Goal: Task Accomplishment & Management: Use online tool/utility

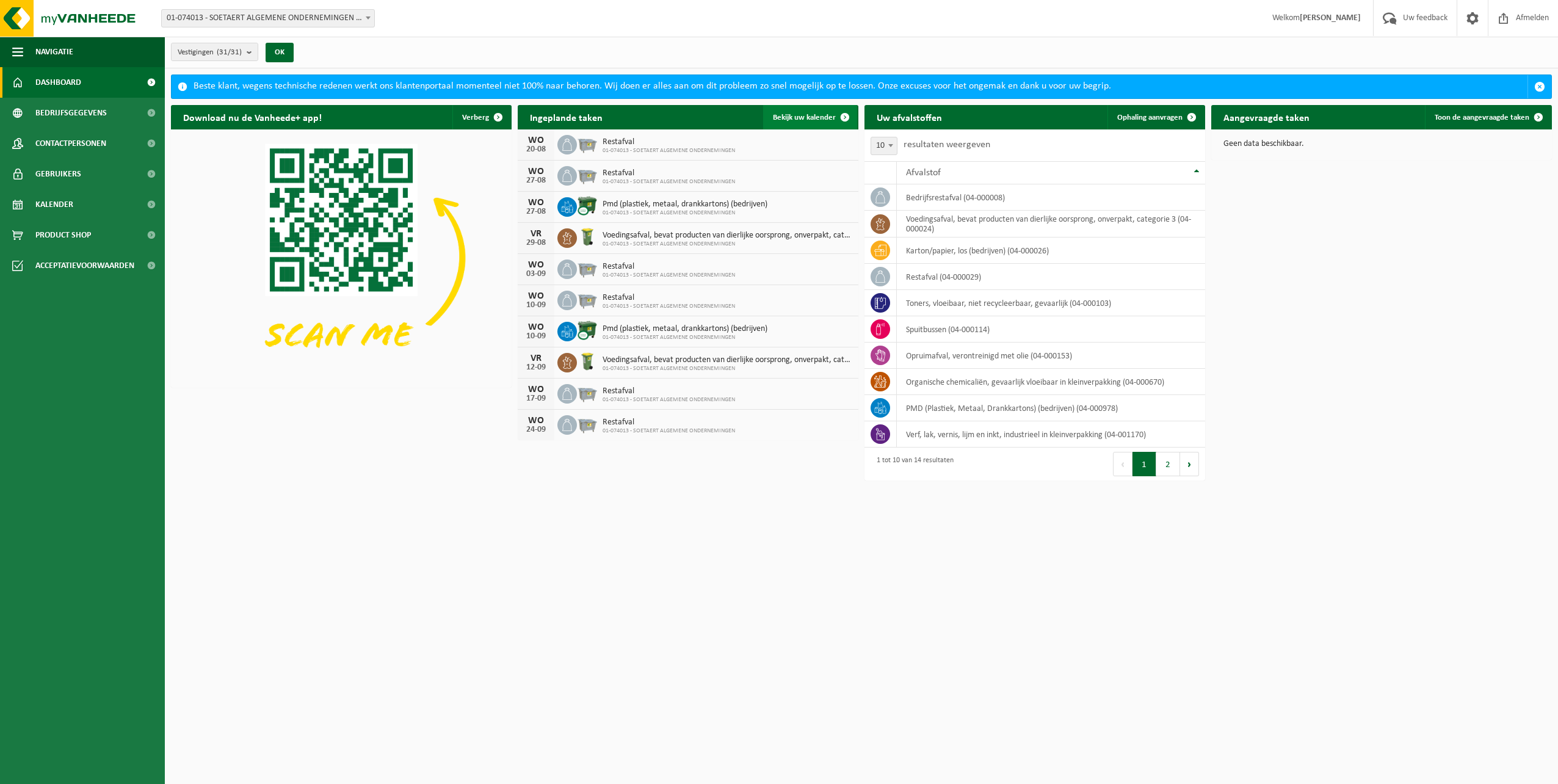
click at [802, 121] on span "Bekijk uw kalender" at bounding box center [805, 118] width 63 height 8
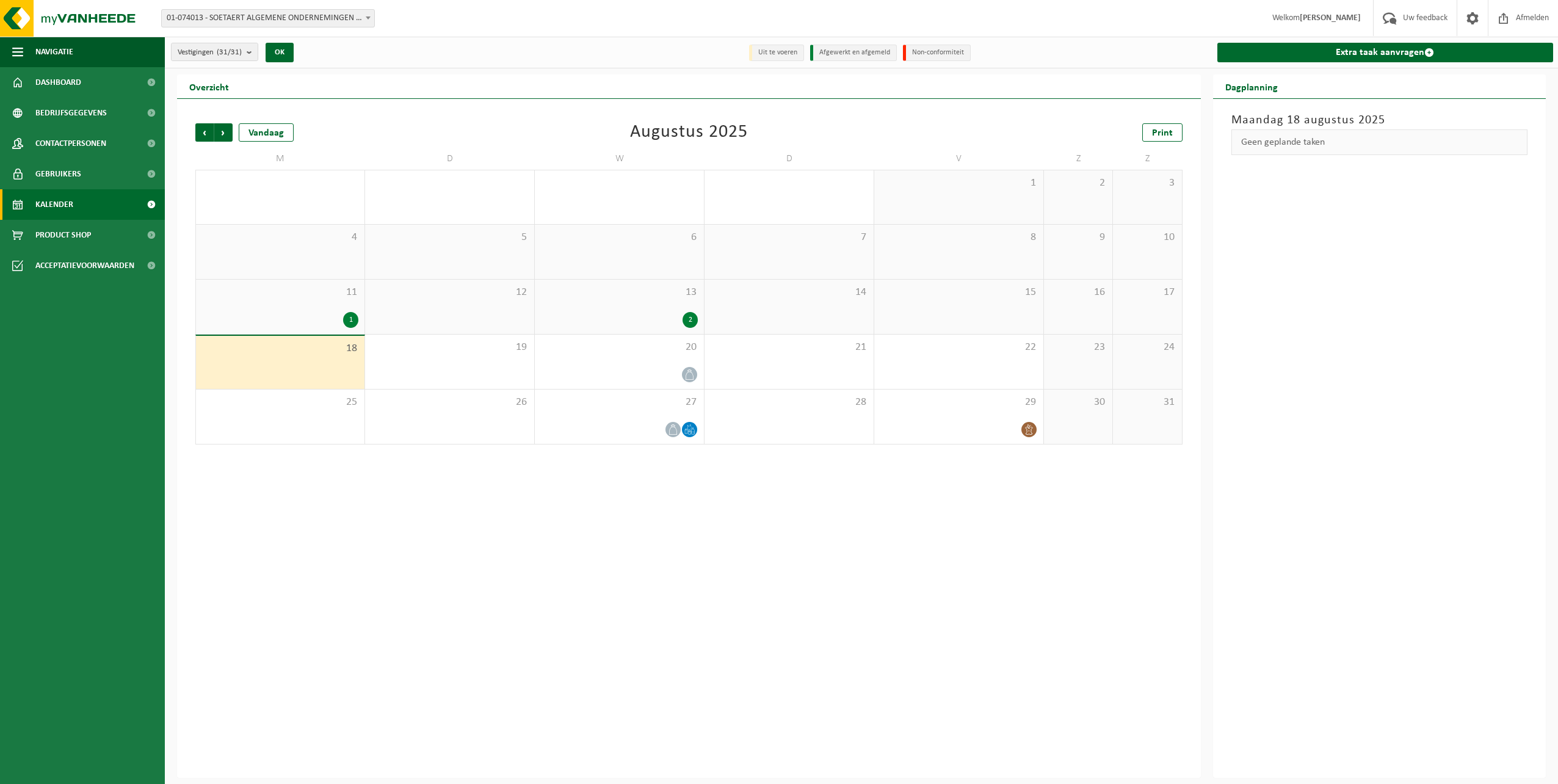
click at [1017, 304] on div "15" at bounding box center [958, 306] width 169 height 54
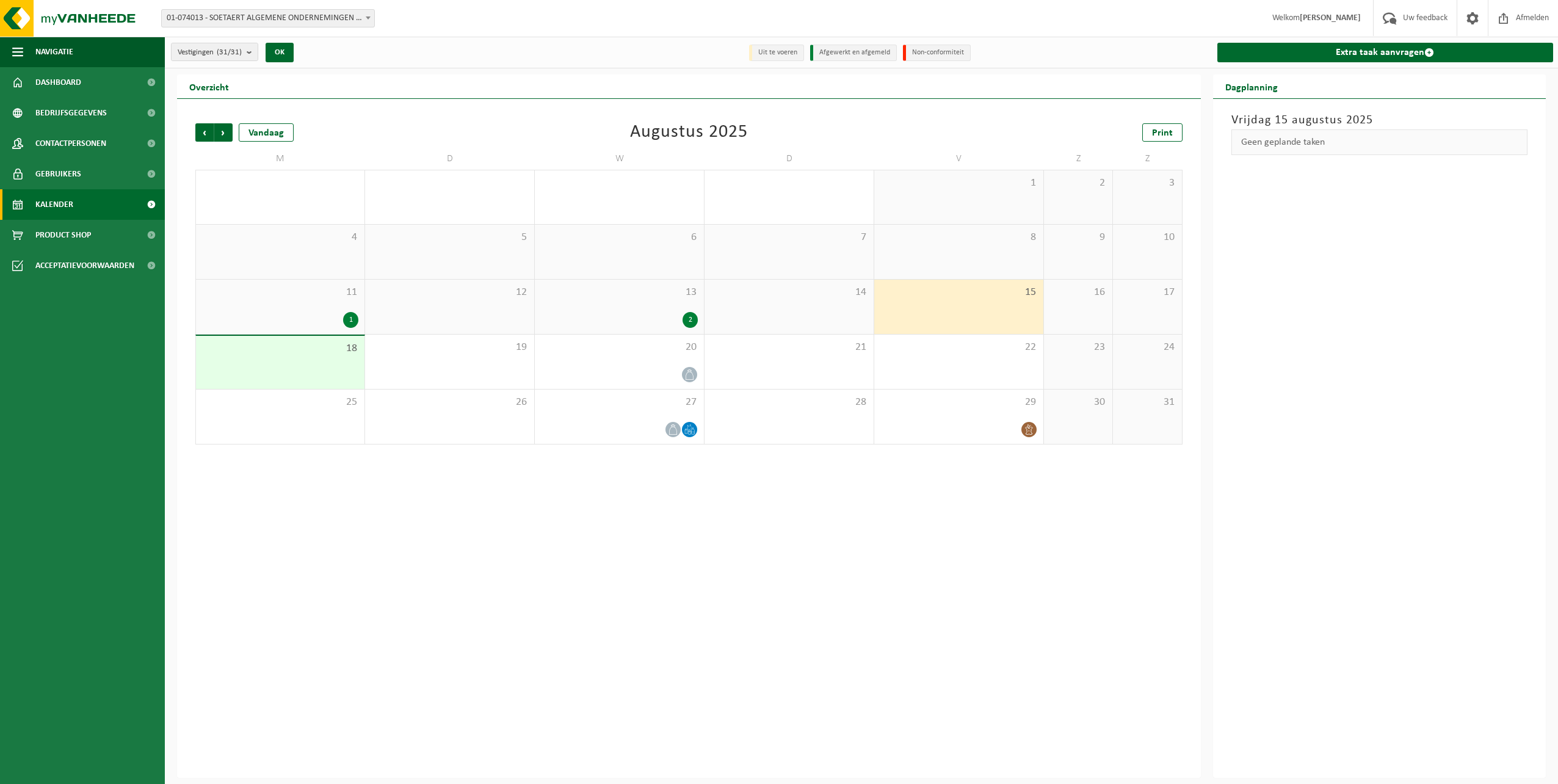
click at [1071, 298] on span "16" at bounding box center [1078, 292] width 57 height 13
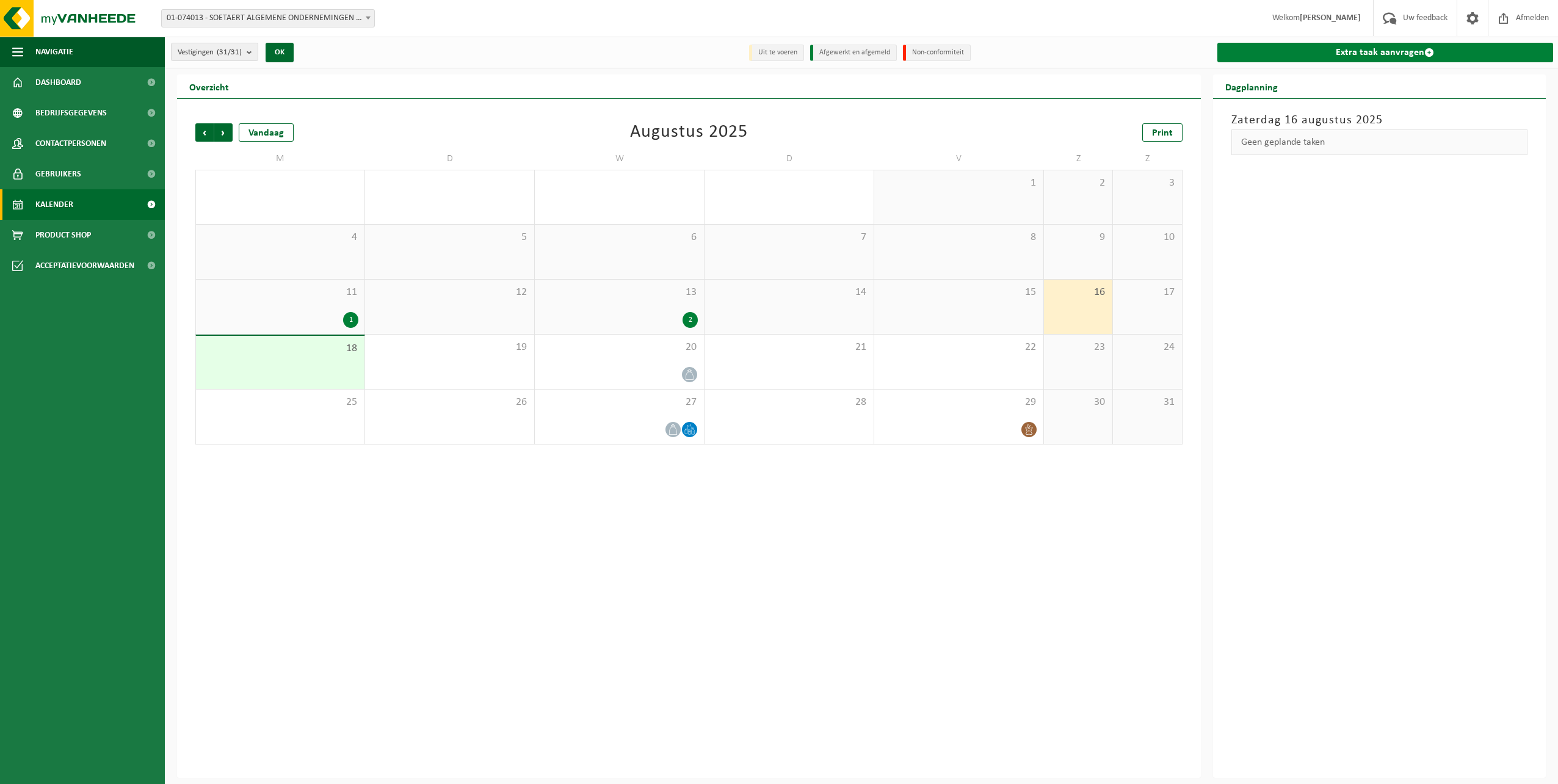
click at [1399, 51] on link "Extra taak aanvragen" at bounding box center [1385, 52] width 337 height 20
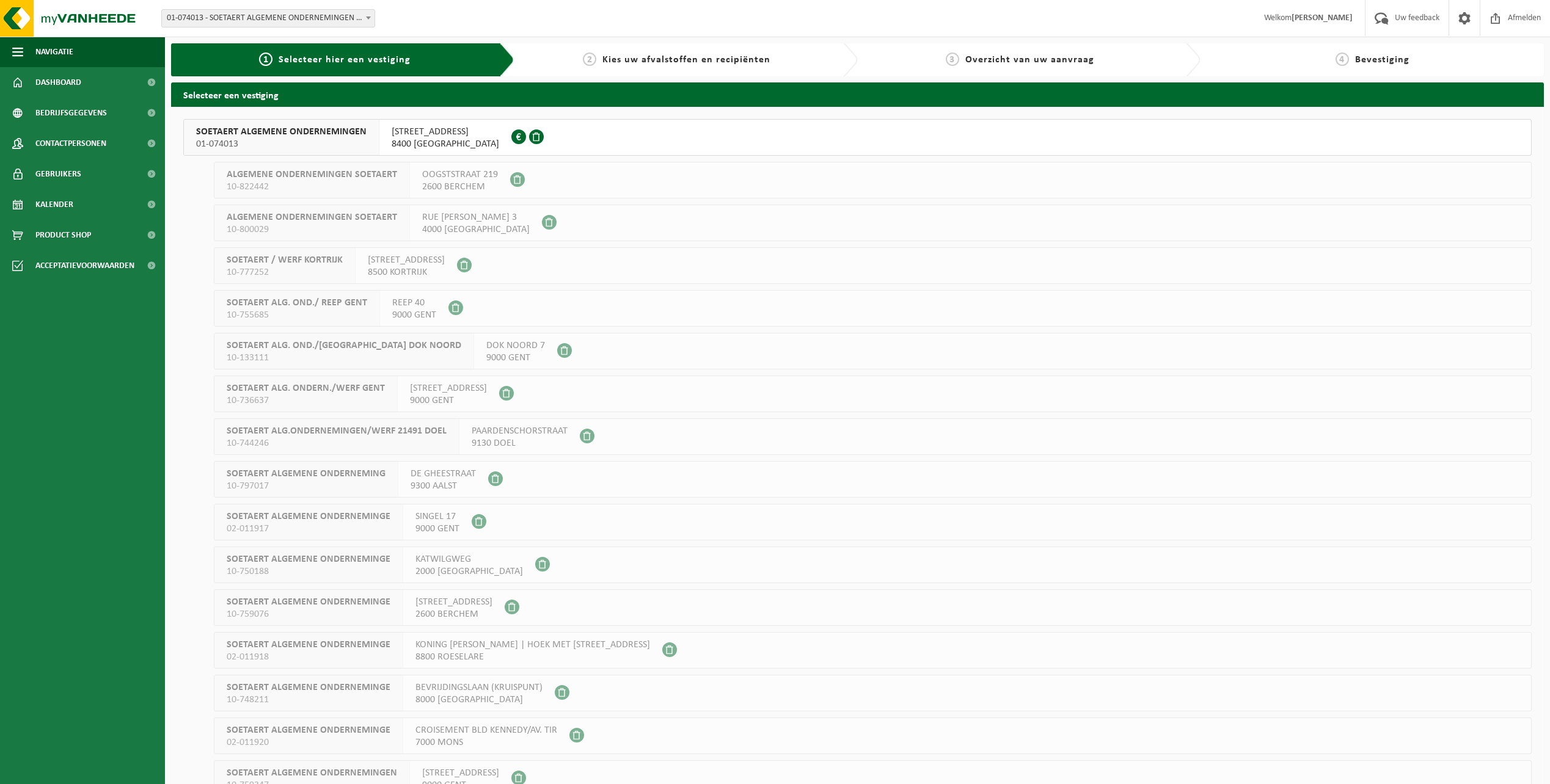
click at [262, 134] on span "SOETAERT ALGEMENE ONDERNEMINGEN" at bounding box center [281, 132] width 170 height 13
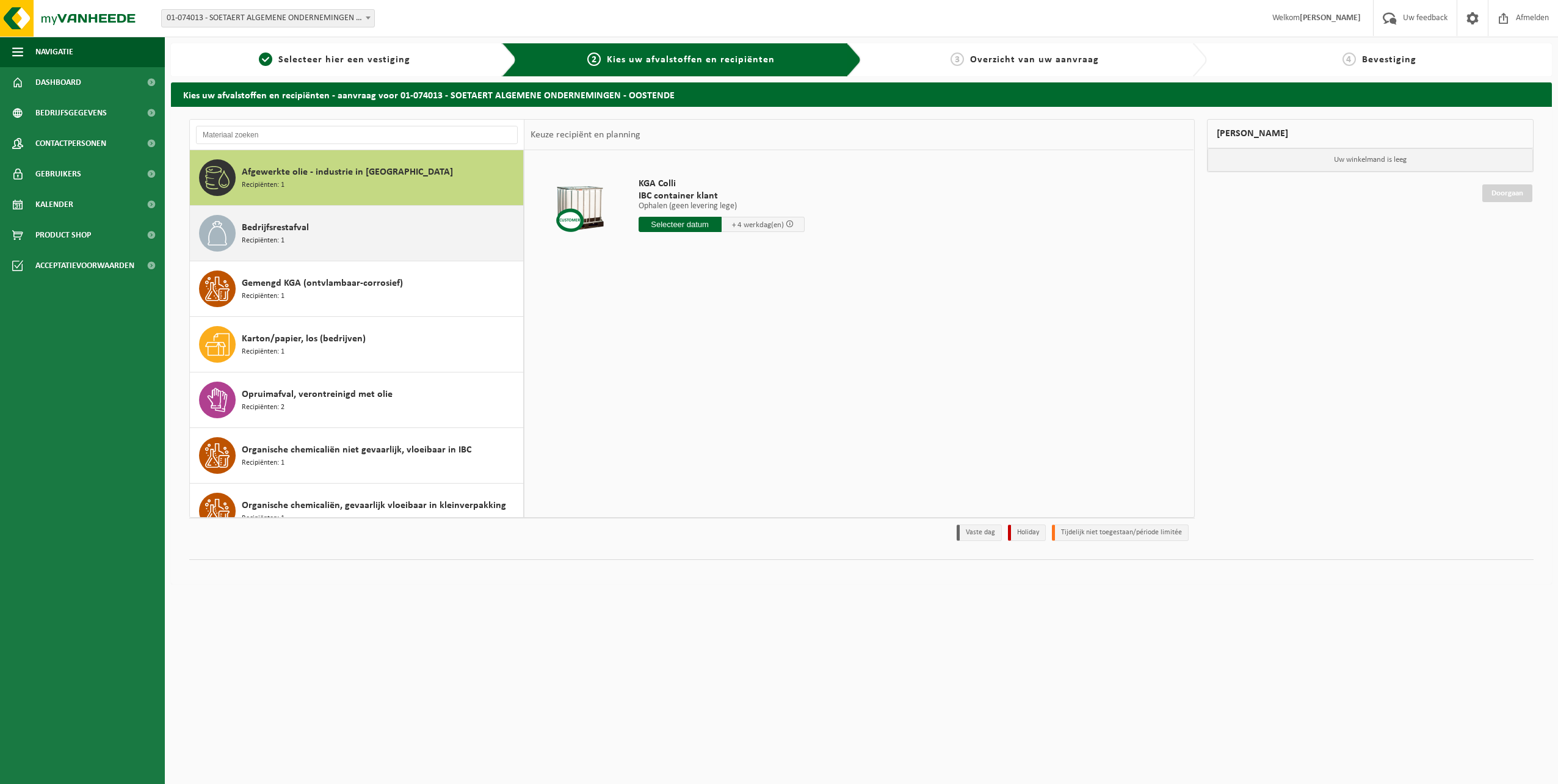
click at [316, 235] on div "Bedrijfsrestafval Recipiënten: 1" at bounding box center [381, 233] width 279 height 37
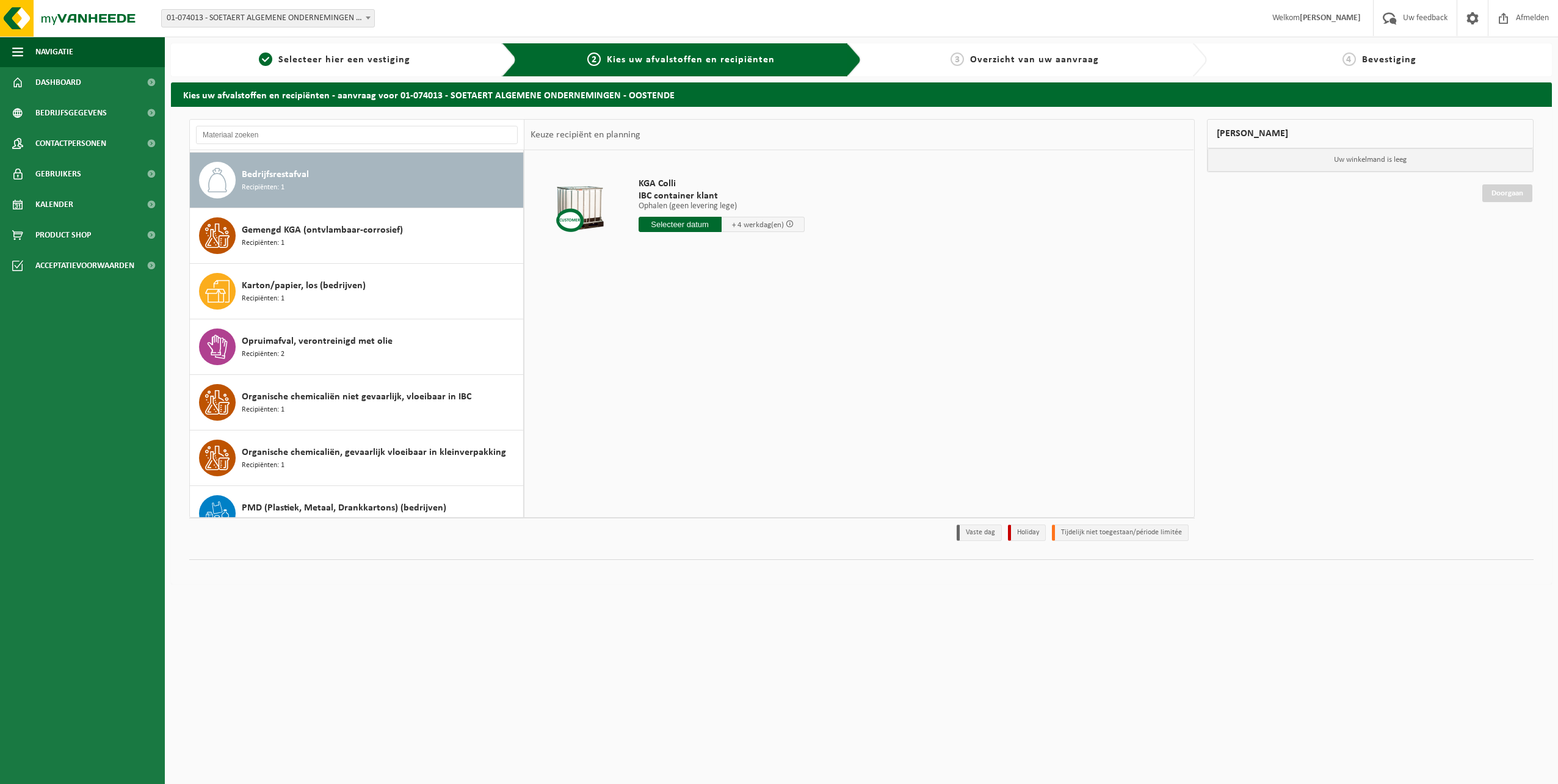
scroll to position [56, 0]
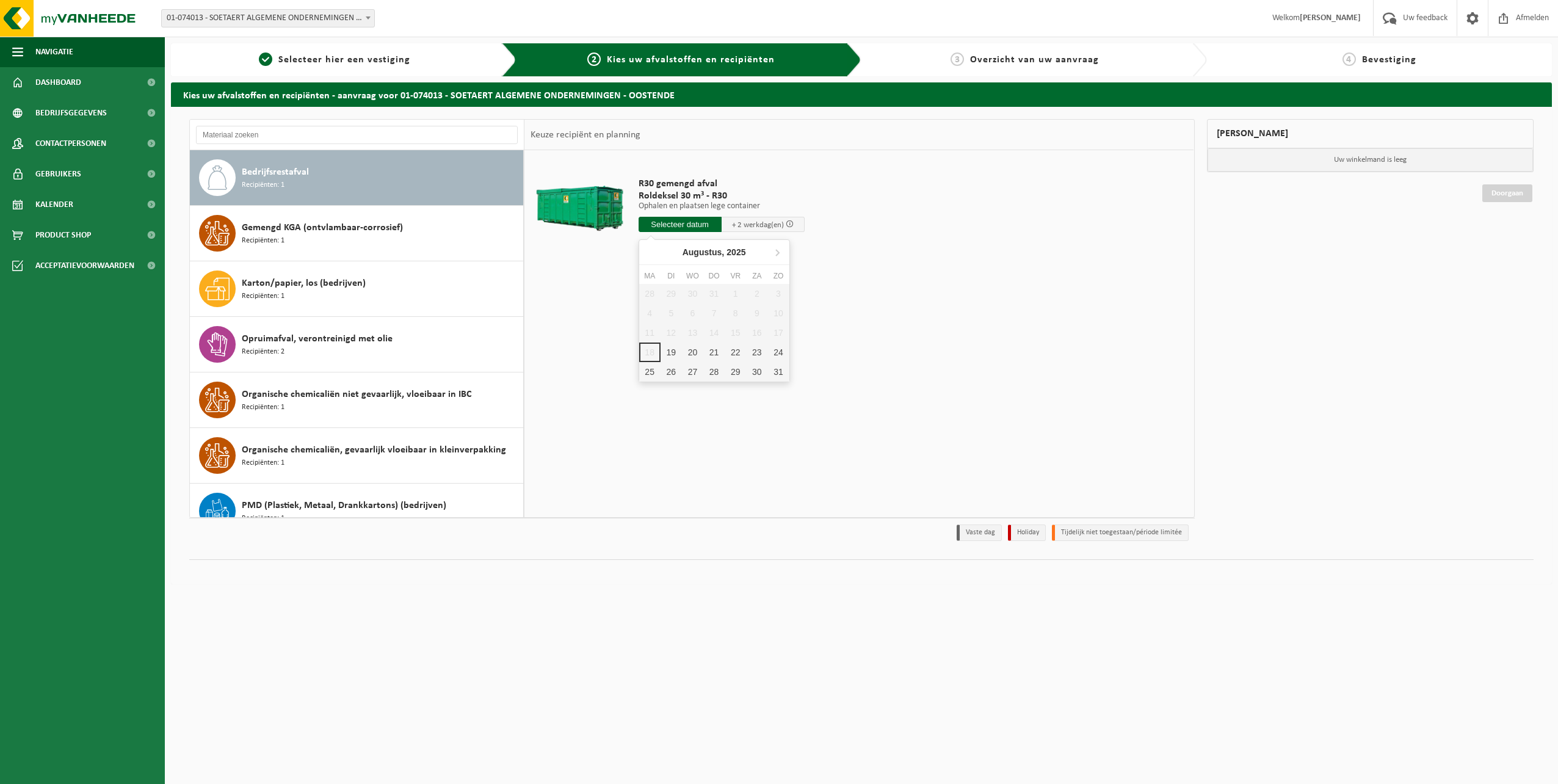
click at [688, 221] on input "text" at bounding box center [680, 224] width 83 height 15
click at [651, 353] on div "28 29 30 31 1 2 3 4 5 6 7 8 9 10 11 12 13 14 15 16 17 18 19 20 21 22 23 24 25 2…" at bounding box center [713, 333] width 150 height 97
click at [665, 353] on div "19" at bounding box center [671, 352] width 21 height 20
type input "Van 2025-08-19"
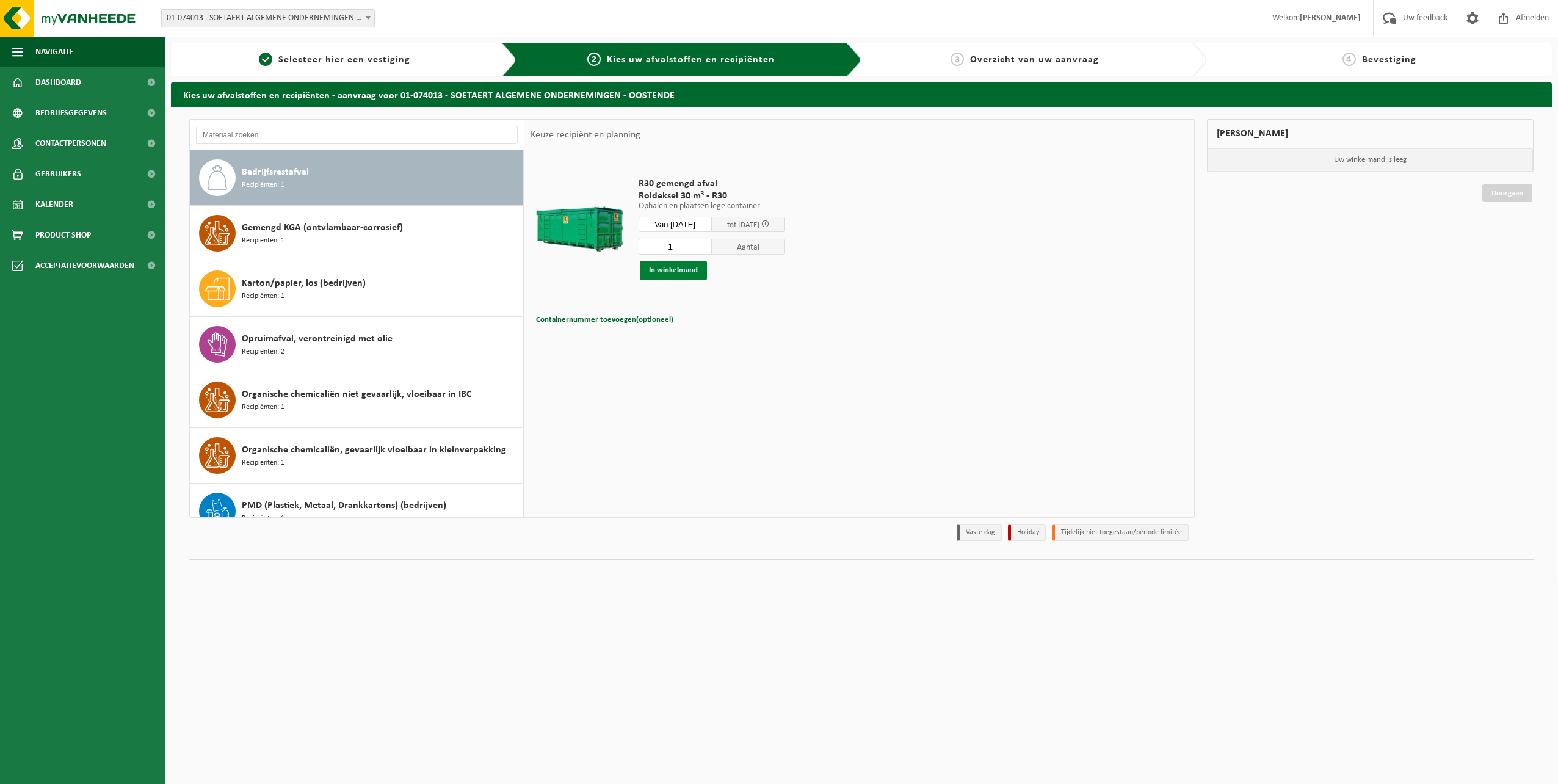
click at [677, 266] on button "In winkelmand" at bounding box center [673, 270] width 68 height 20
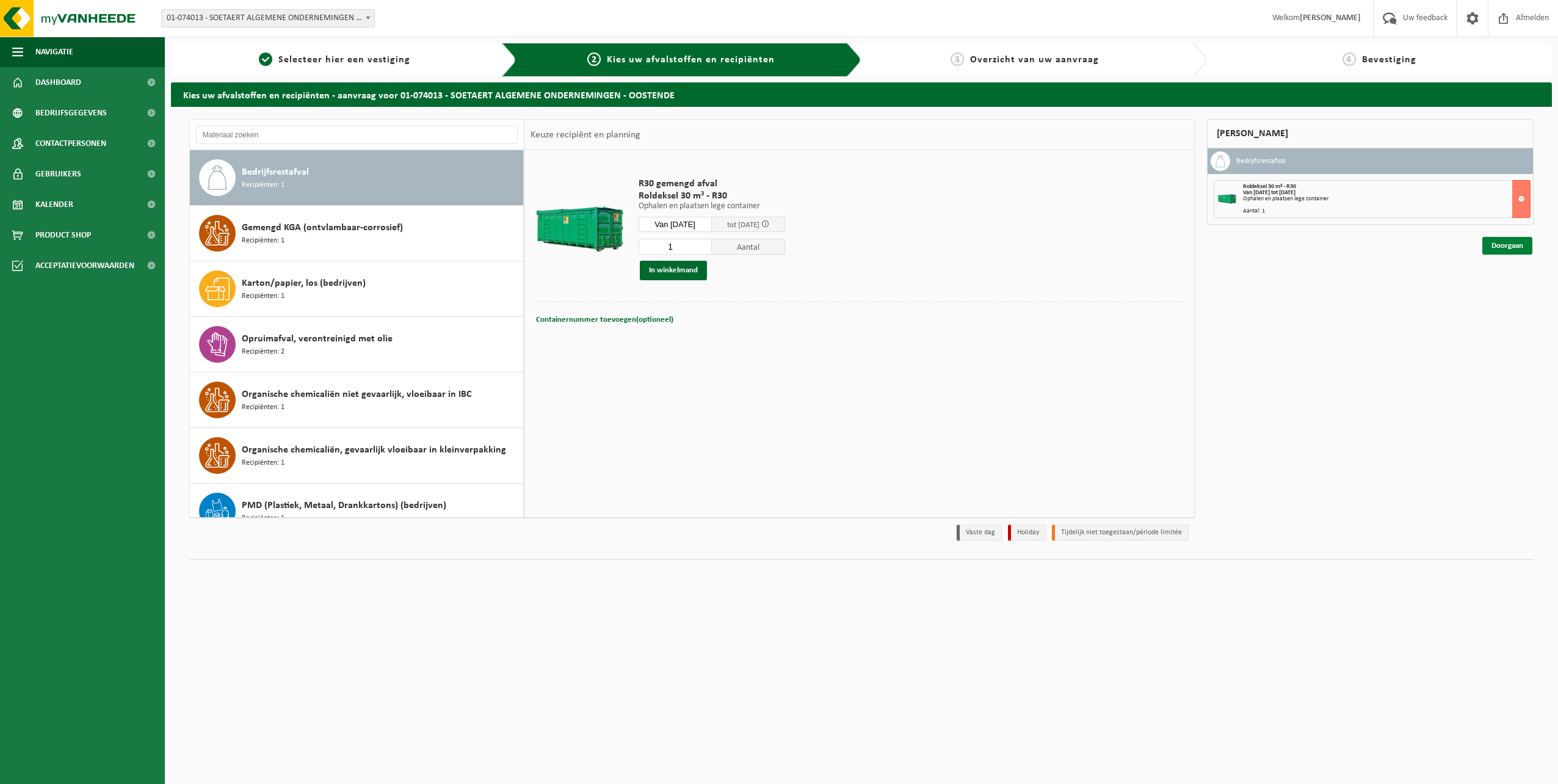
click at [1495, 249] on link "Doorgaan" at bounding box center [1508, 246] width 50 height 18
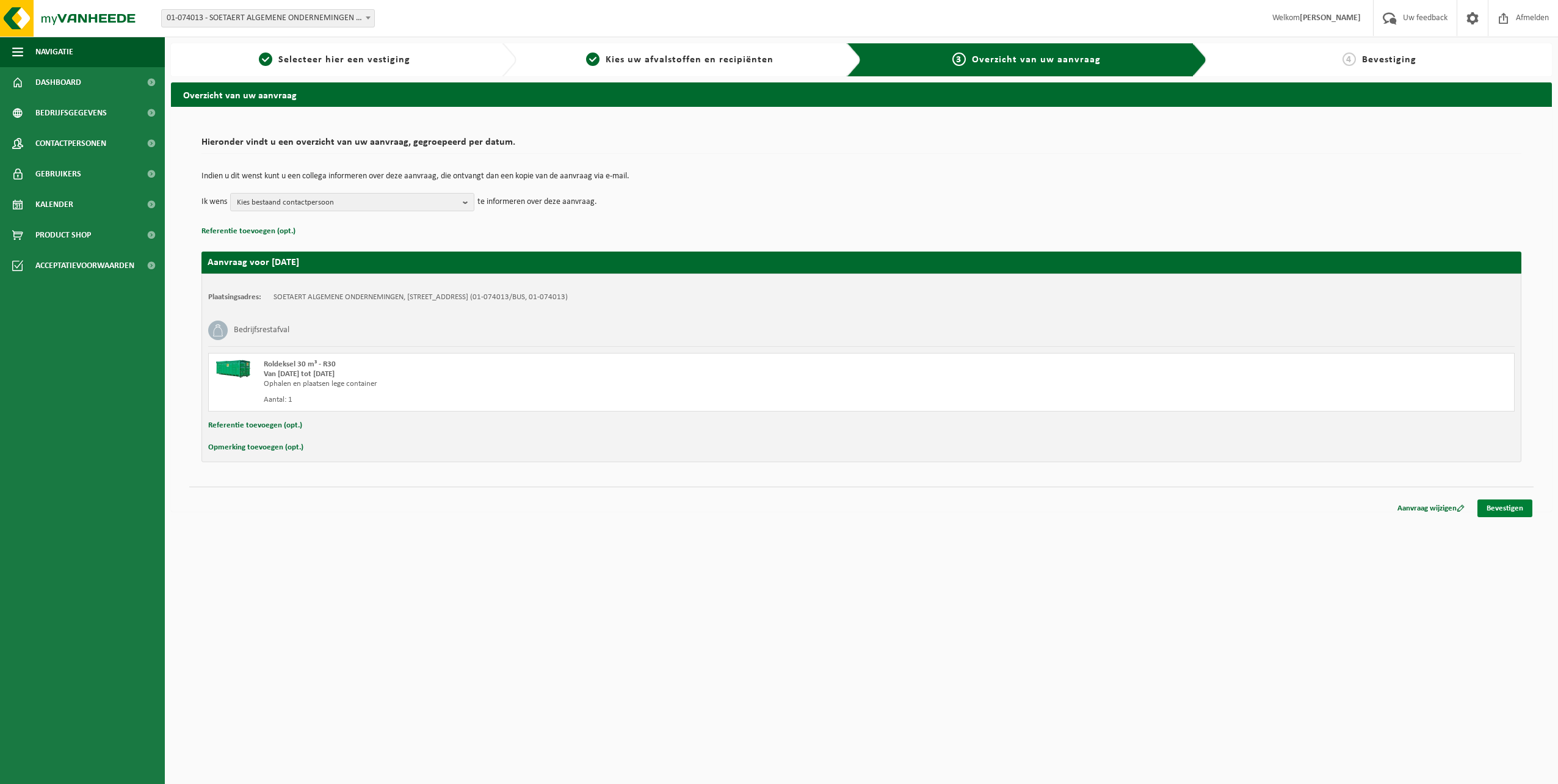
click at [1509, 507] on link "Bevestigen" at bounding box center [1505, 508] width 55 height 18
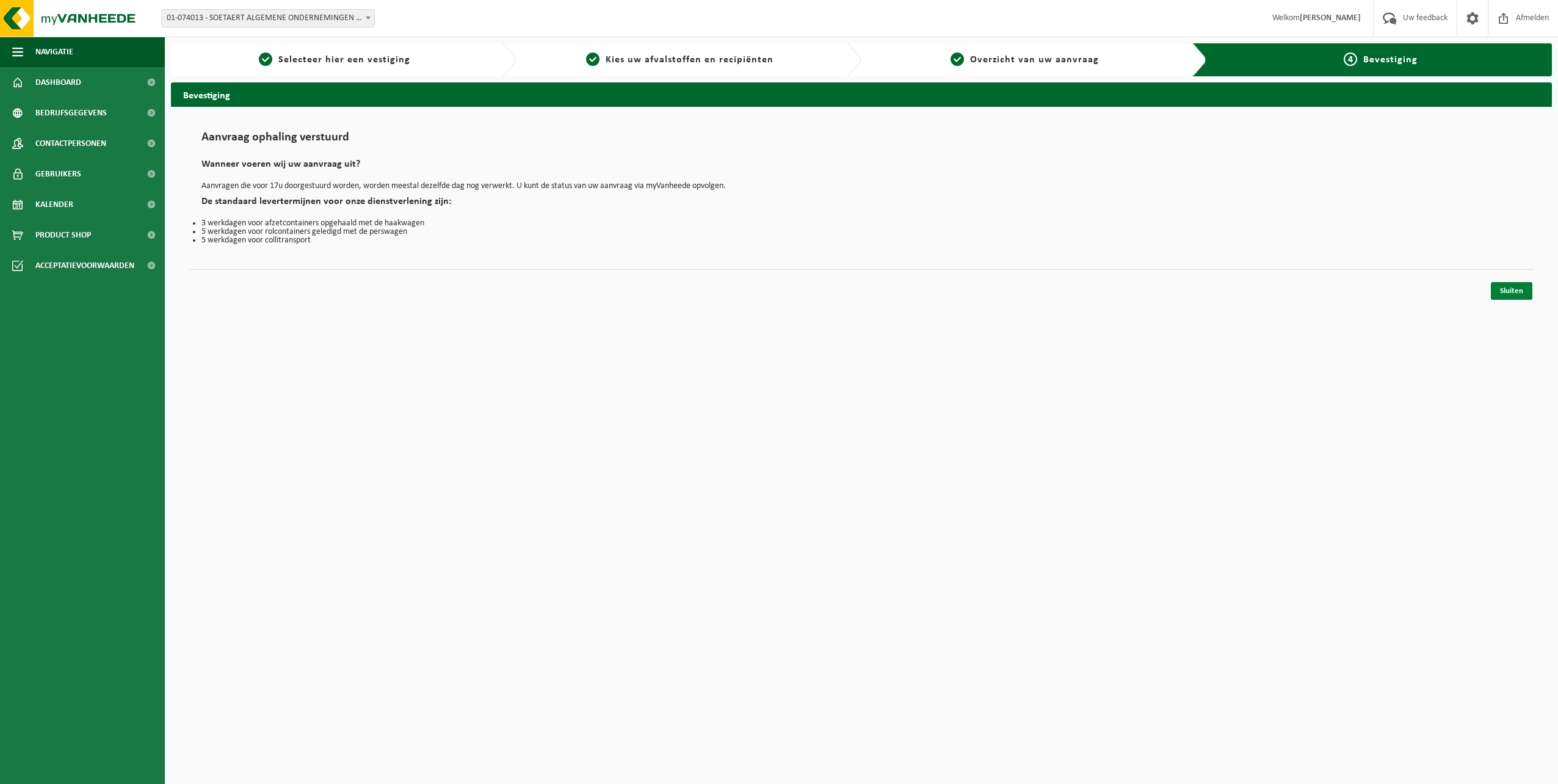
click at [1526, 291] on link "Sluiten" at bounding box center [1512, 290] width 42 height 18
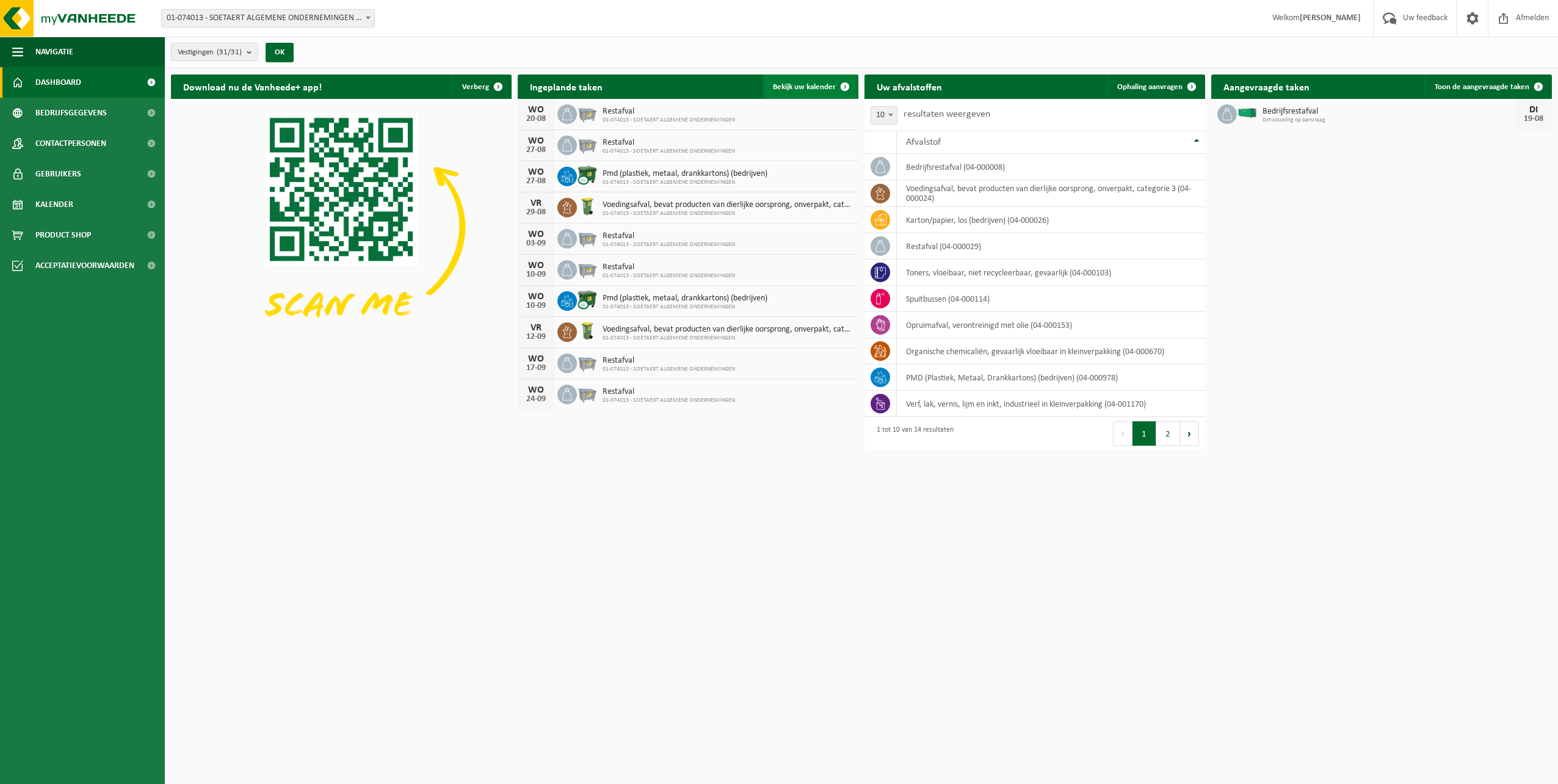
click at [814, 92] on link "Bekijk uw kalender" at bounding box center [810, 86] width 94 height 24
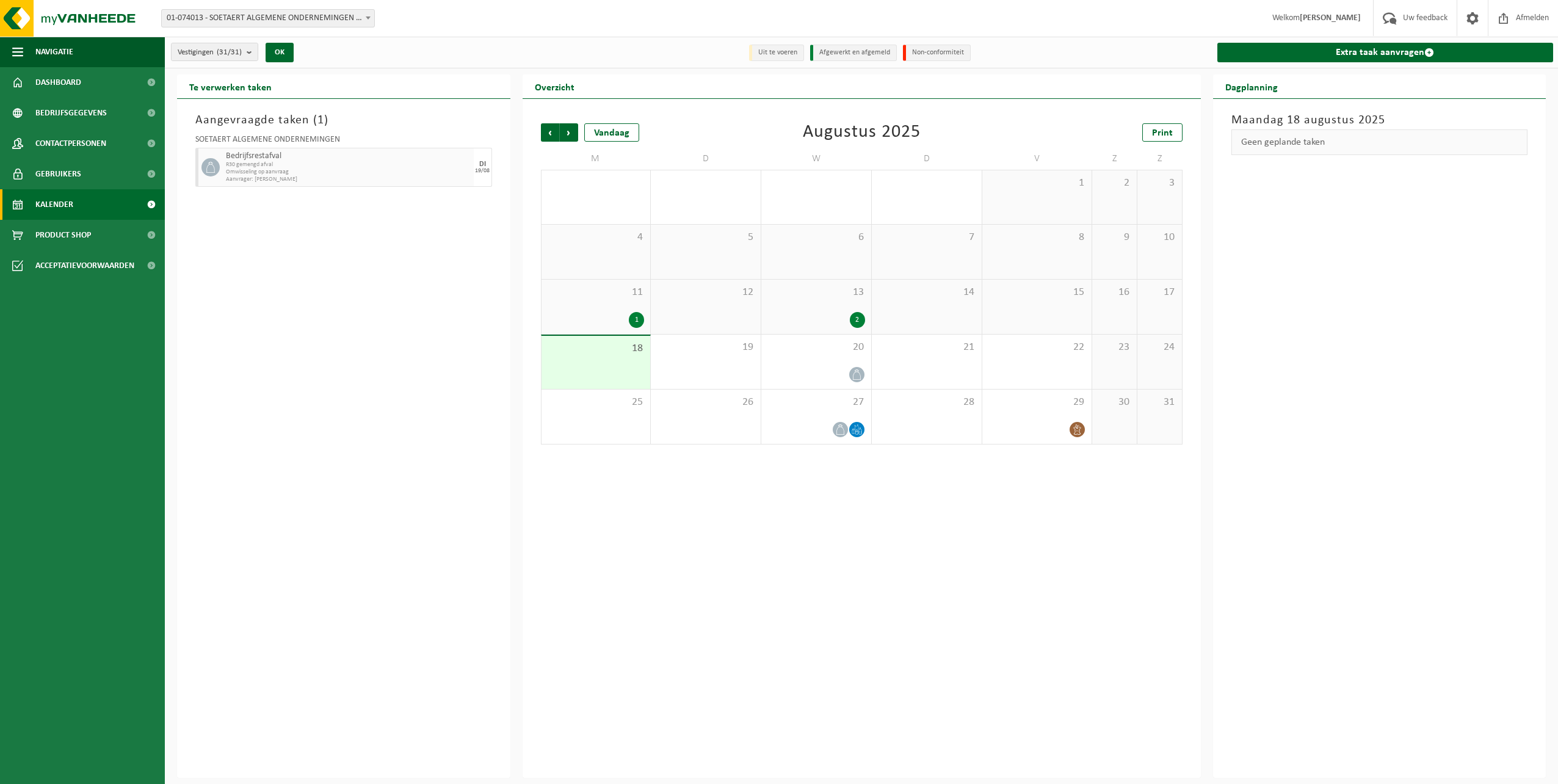
click at [602, 288] on span "11" at bounding box center [597, 292] width 97 height 13
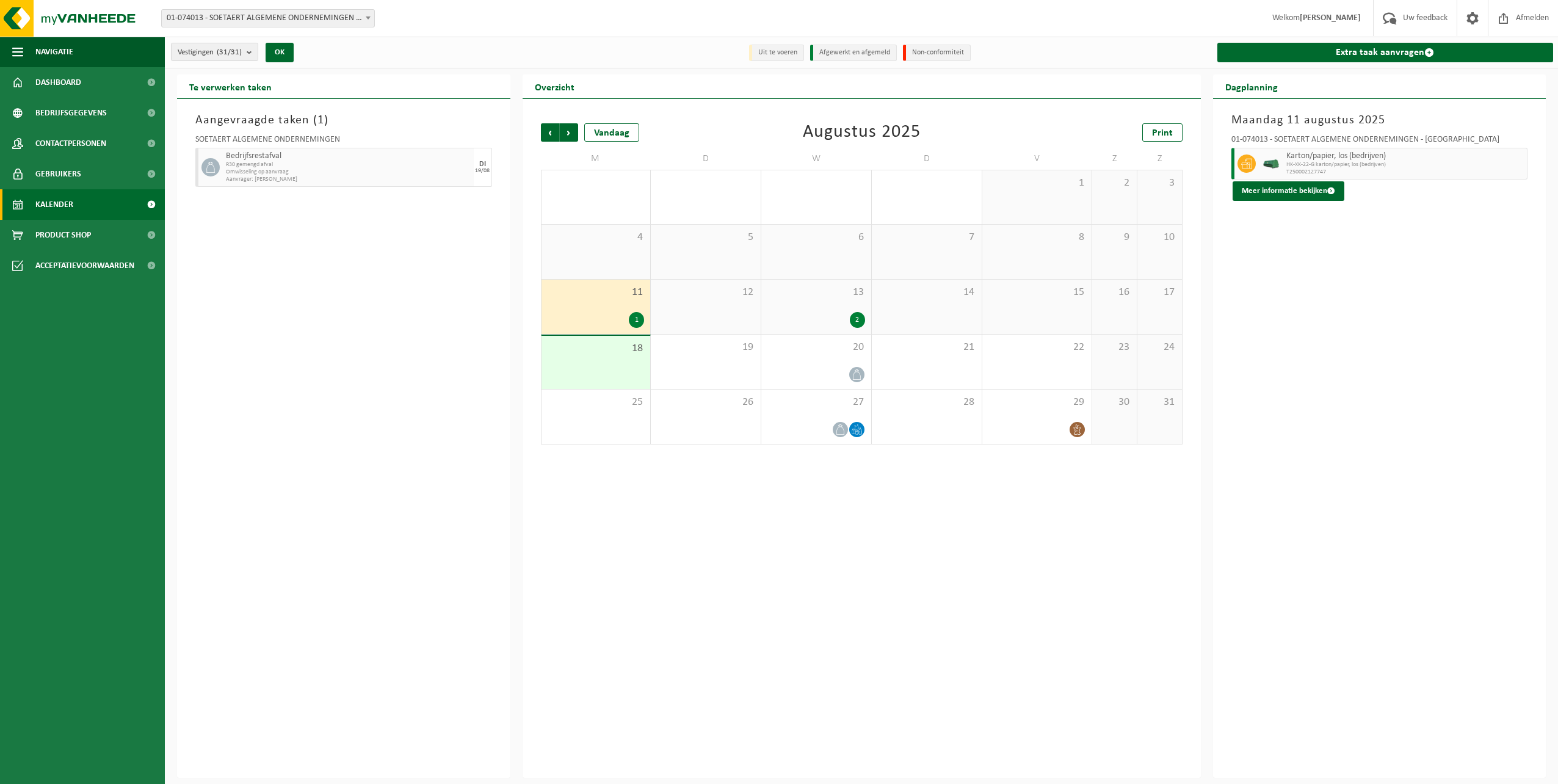
click at [826, 297] on span "13" at bounding box center [816, 292] width 97 height 13
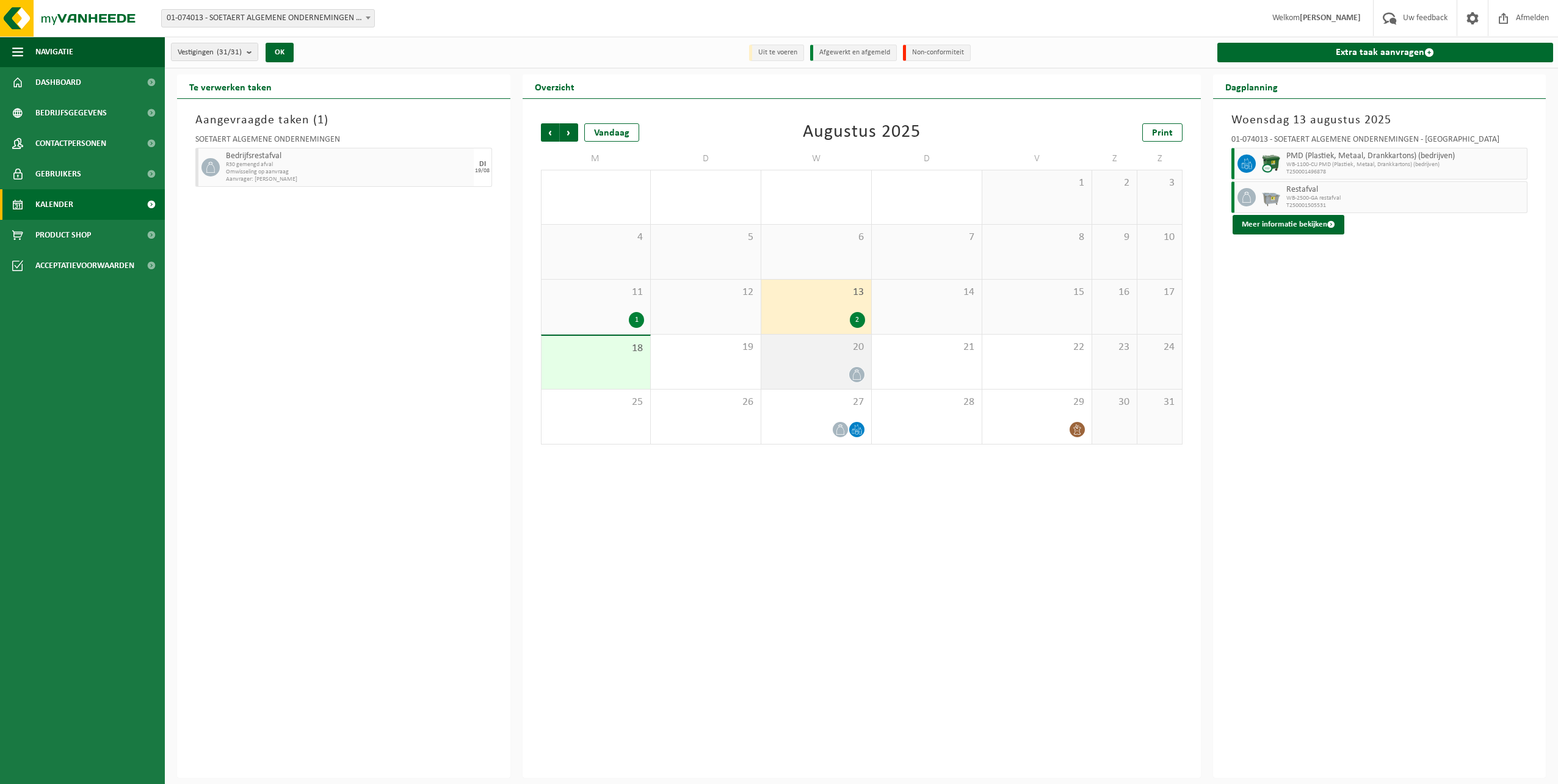
click at [820, 373] on div at bounding box center [816, 374] width 97 height 16
